Goal: Task Accomplishment & Management: Manage account settings

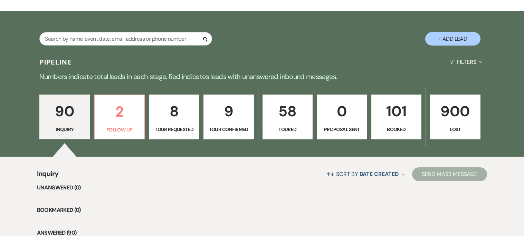
scroll to position [97, 0]
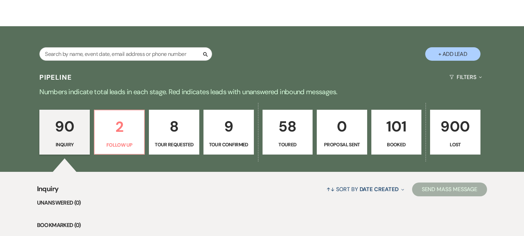
click at [392, 136] on p "101" at bounding box center [395, 126] width 41 height 23
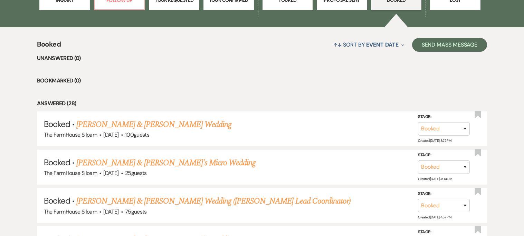
scroll to position [242, 0]
click at [144, 159] on link "[PERSON_NAME] & [PERSON_NAME]'s Micro Wedding" at bounding box center [165, 162] width 179 height 12
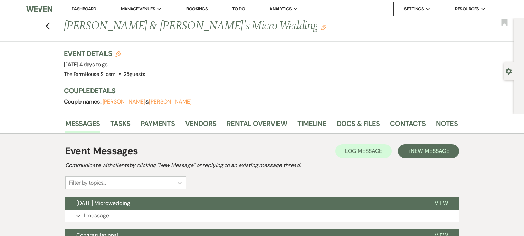
click at [110, 102] on button "[PERSON_NAME]" at bounding box center [123, 102] width 43 height 6
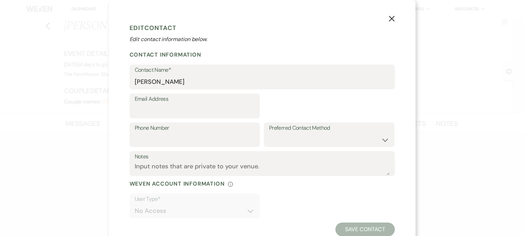
select select "1"
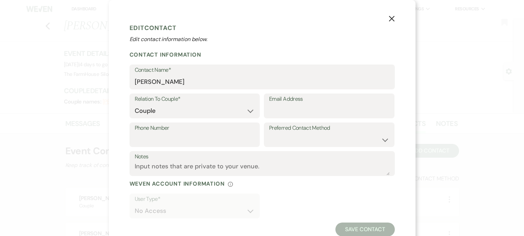
click at [392, 22] on button "X" at bounding box center [391, 18] width 10 height 12
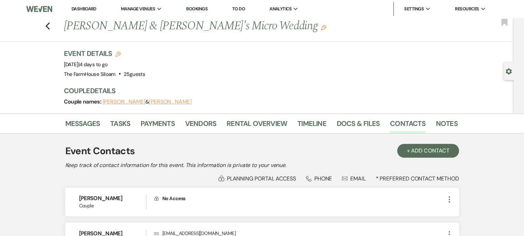
click at [149, 102] on button "[PERSON_NAME]" at bounding box center [170, 102] width 43 height 6
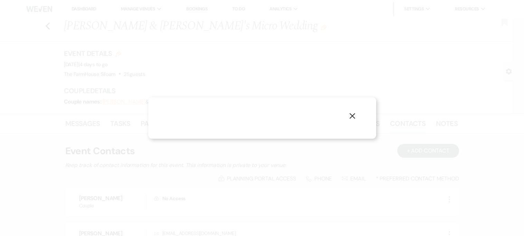
select select "1"
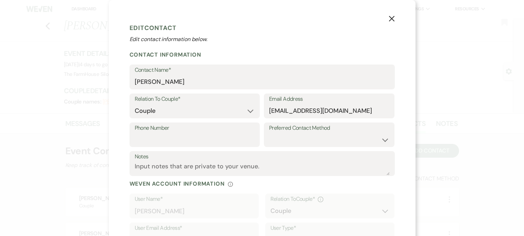
click at [390, 20] on icon "X" at bounding box center [391, 19] width 6 height 6
